Goal: Task Accomplishment & Management: Use online tool/utility

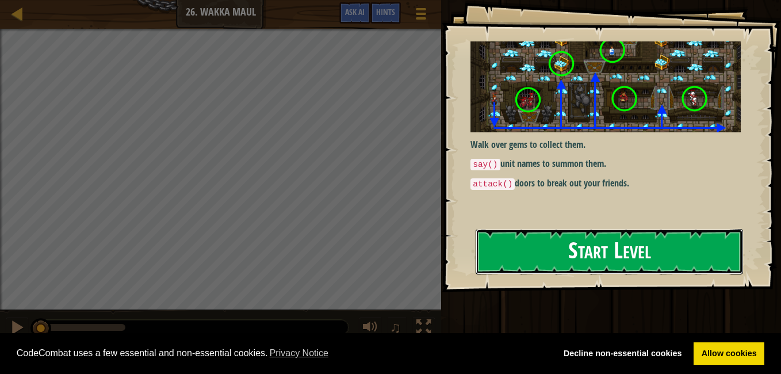
click at [520, 246] on button "Start Level" at bounding box center [608, 251] width 267 height 45
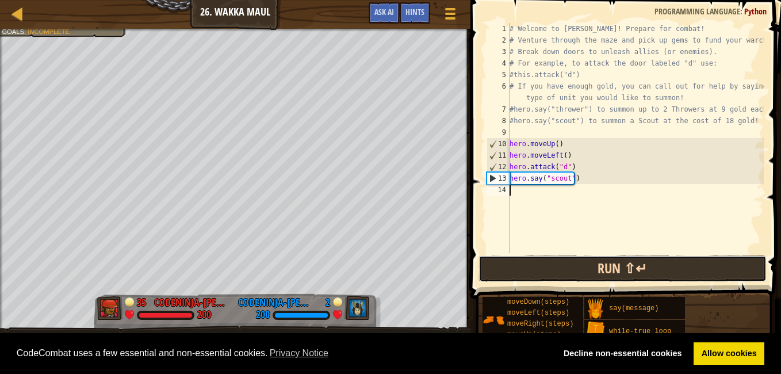
click at [562, 256] on button "Run ⇧↵" at bounding box center [622, 268] width 288 height 26
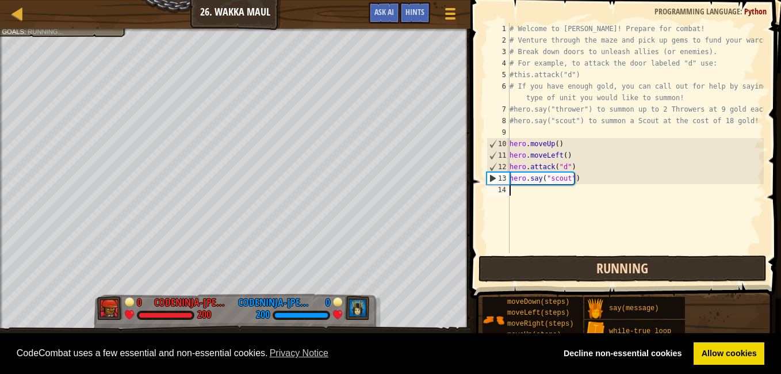
click at [562, 256] on button "Running" at bounding box center [622, 268] width 288 height 26
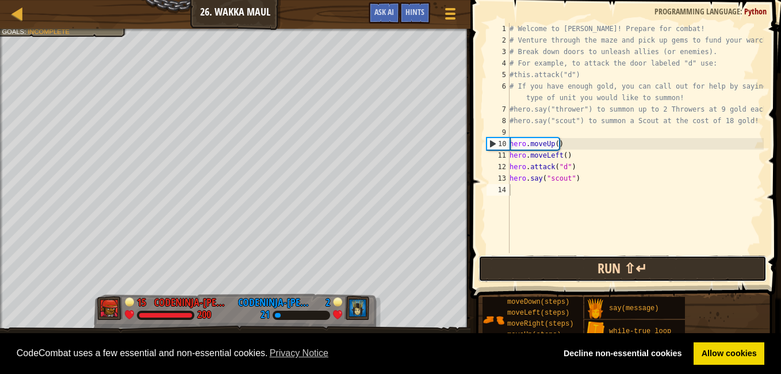
click at [589, 268] on button "Run ⇧↵" at bounding box center [622, 268] width 288 height 26
click at [578, 264] on button "Running" at bounding box center [622, 268] width 288 height 26
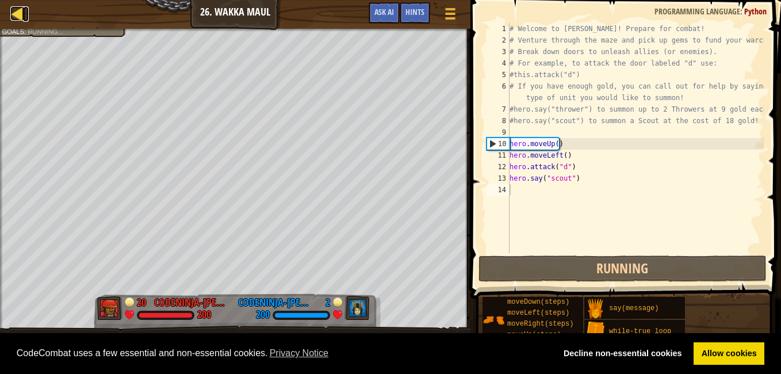
click at [24, 6] on div at bounding box center [17, 13] width 14 height 14
